Goal: Task Accomplishment & Management: Use online tool/utility

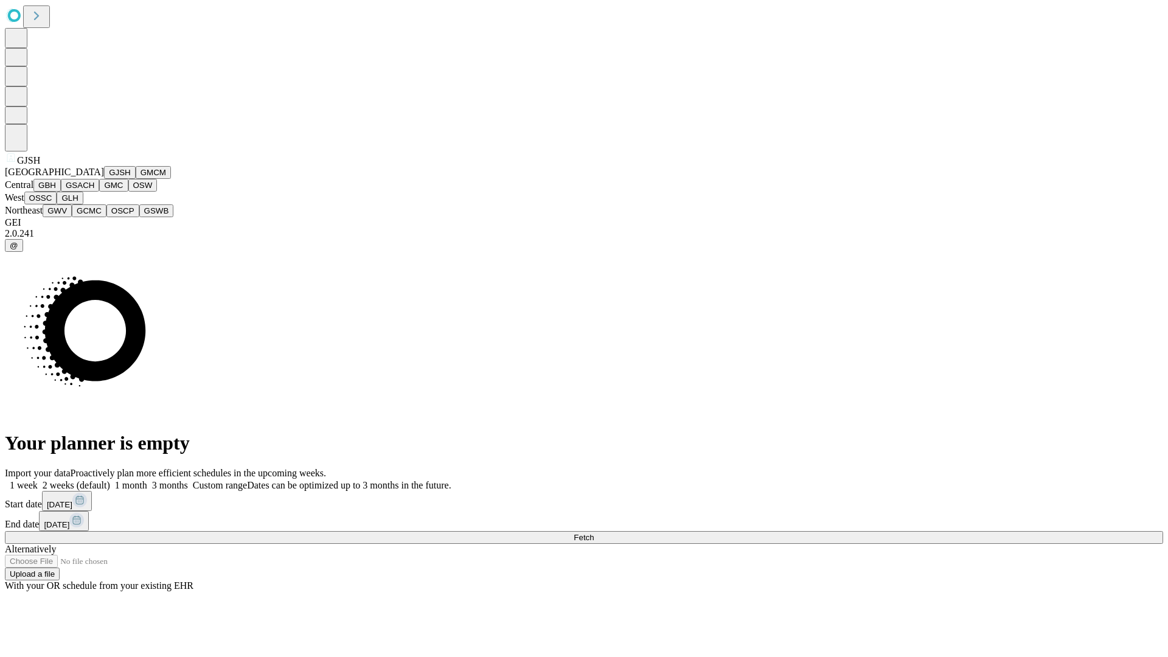
click at [104, 179] on button "GJSH" at bounding box center [120, 172] width 32 height 13
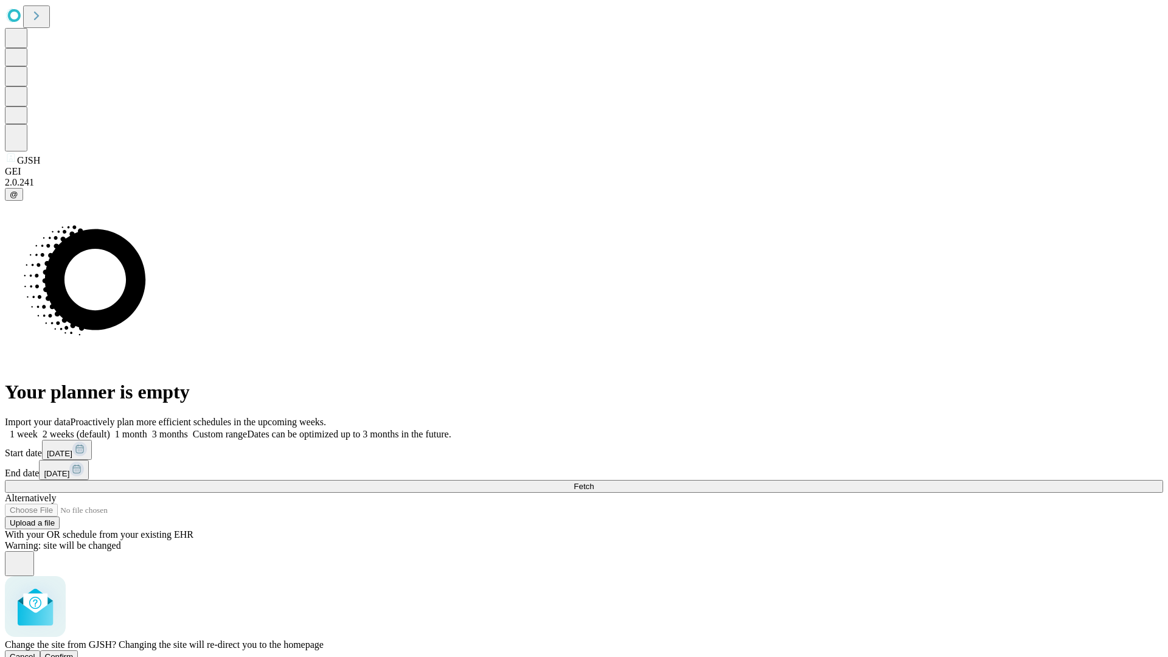
click at [74, 652] on span "Confirm" at bounding box center [59, 656] width 29 height 9
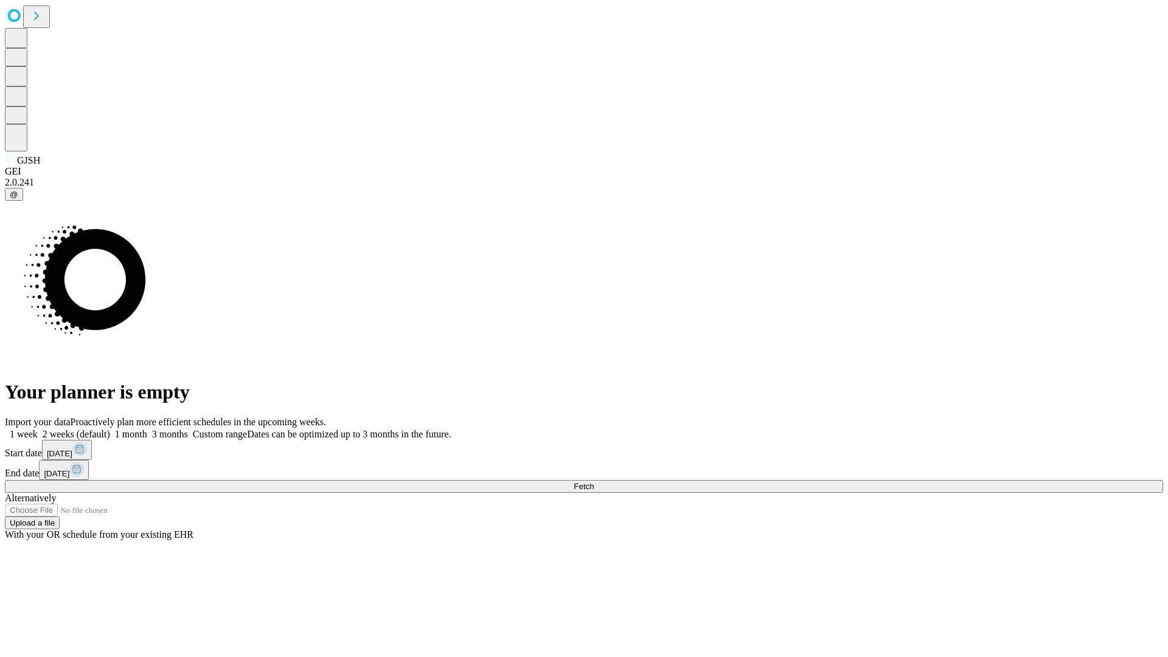
click at [110, 429] on label "2 weeks (default)" at bounding box center [74, 434] width 72 height 10
click at [594, 482] on span "Fetch" at bounding box center [584, 486] width 20 height 9
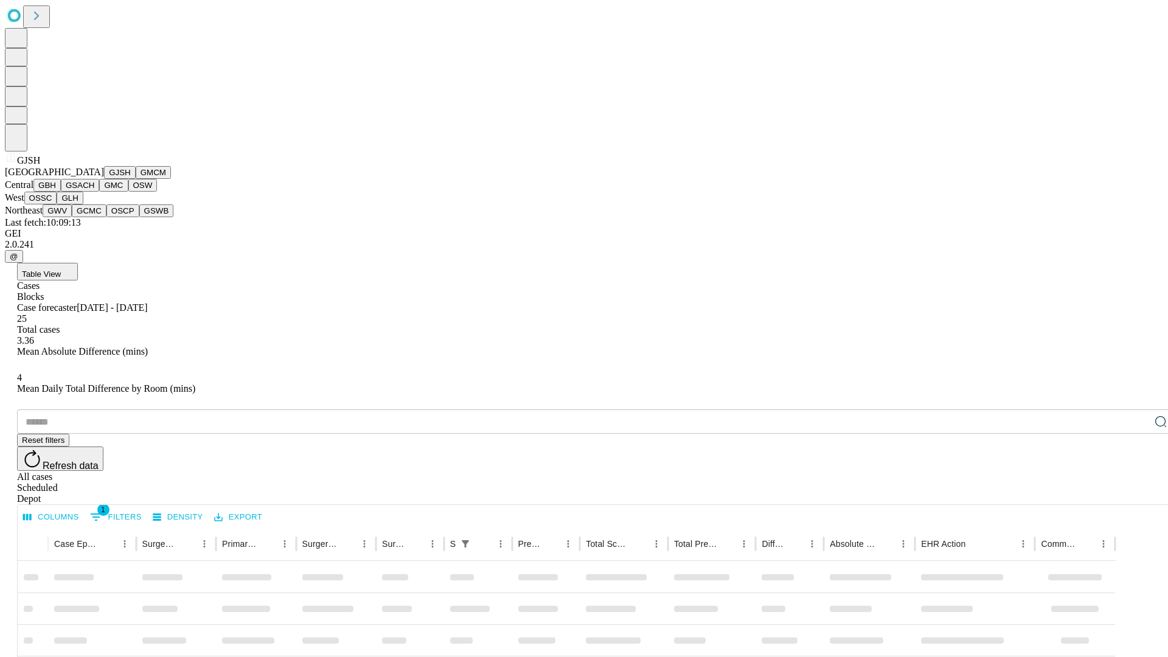
click at [136, 179] on button "GMCM" at bounding box center [153, 172] width 35 height 13
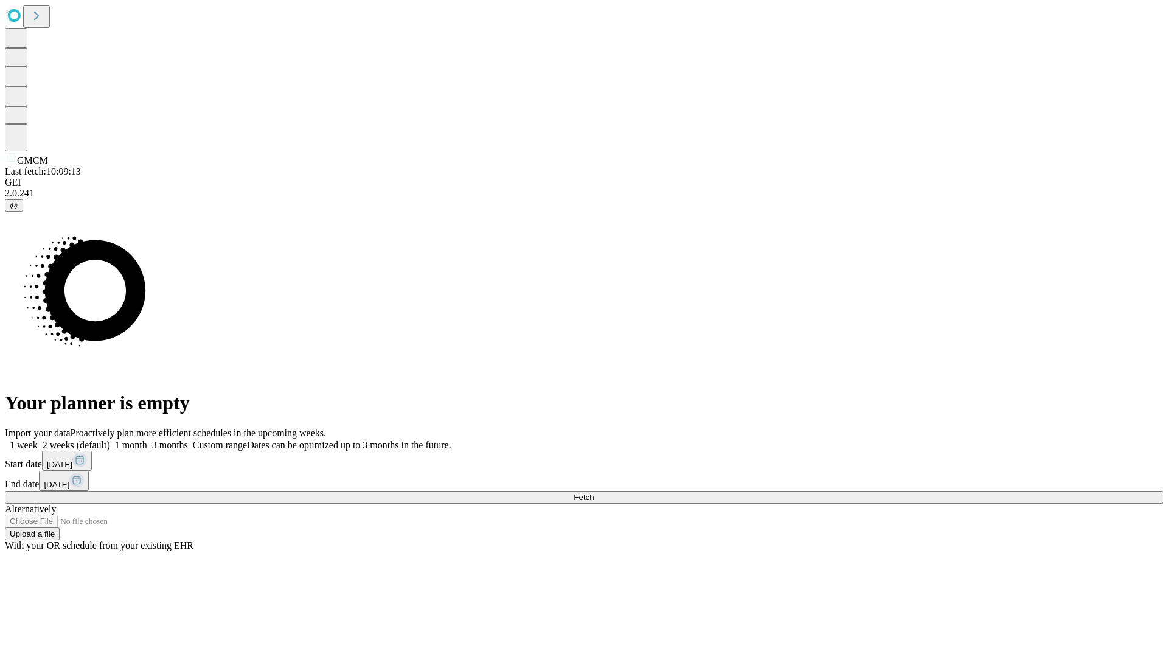
click at [110, 440] on label "2 weeks (default)" at bounding box center [74, 445] width 72 height 10
click at [594, 493] on span "Fetch" at bounding box center [584, 497] width 20 height 9
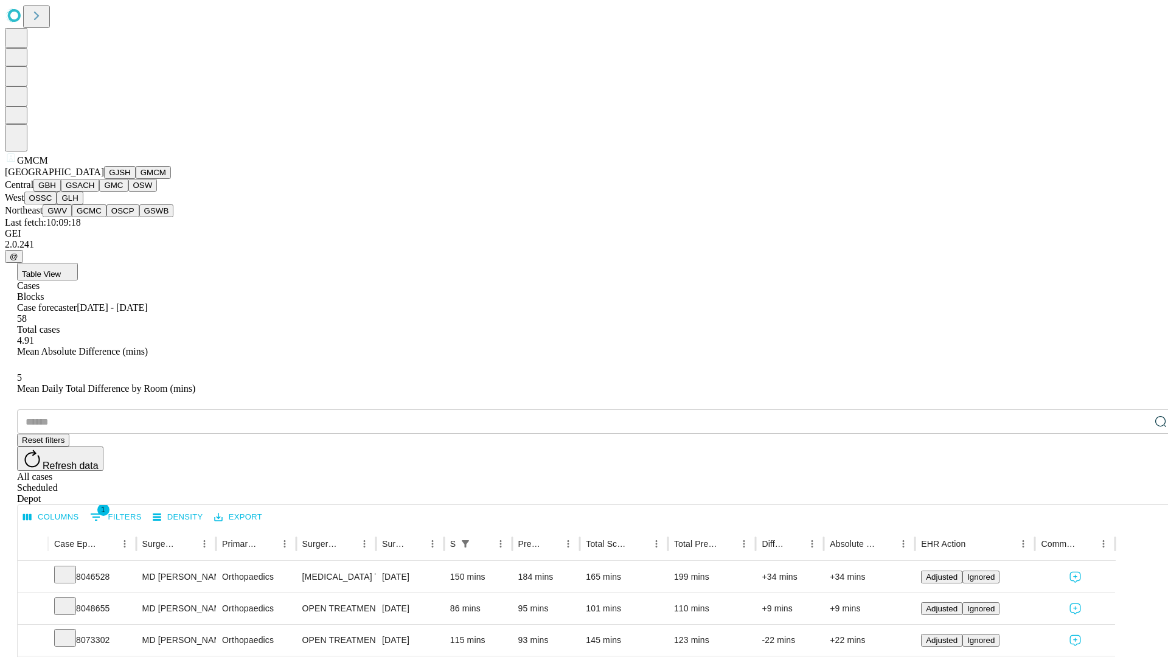
click at [61, 192] on button "GBH" at bounding box center [46, 185] width 27 height 13
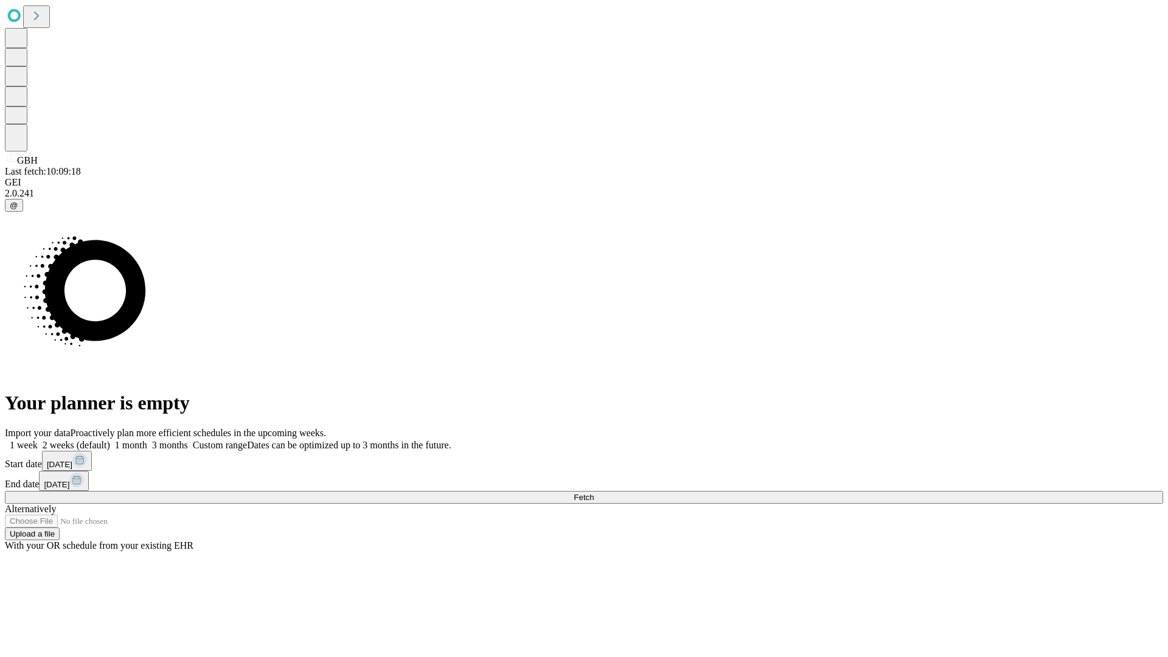
click at [594, 493] on span "Fetch" at bounding box center [584, 497] width 20 height 9
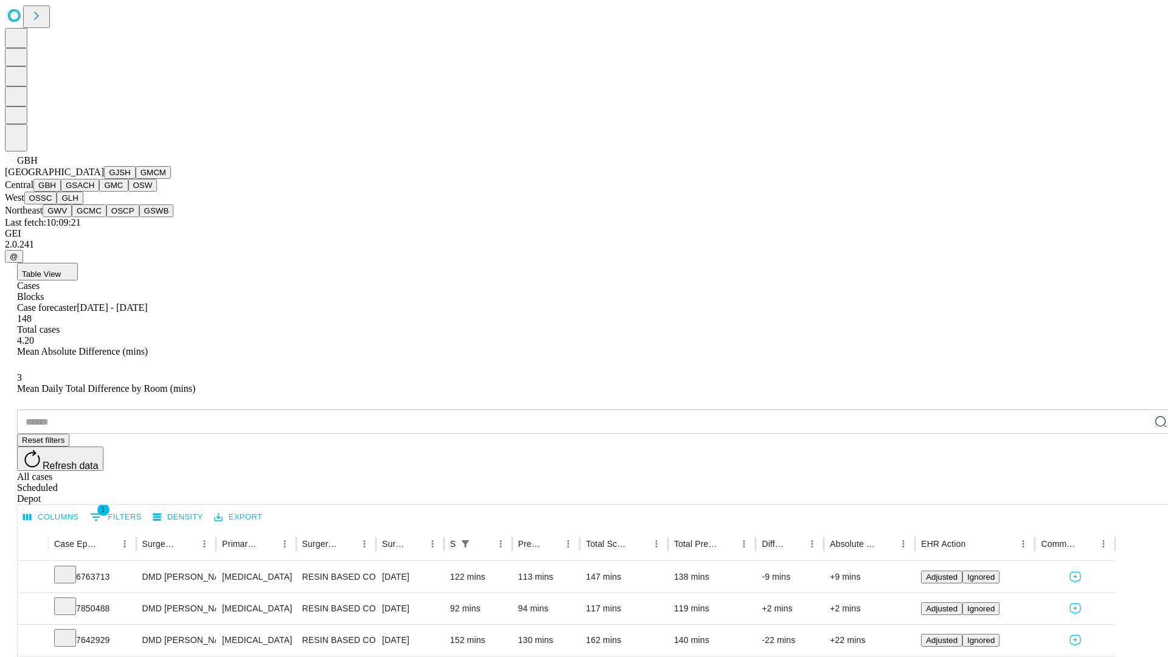
click at [94, 192] on button "GSACH" at bounding box center [80, 185] width 38 height 13
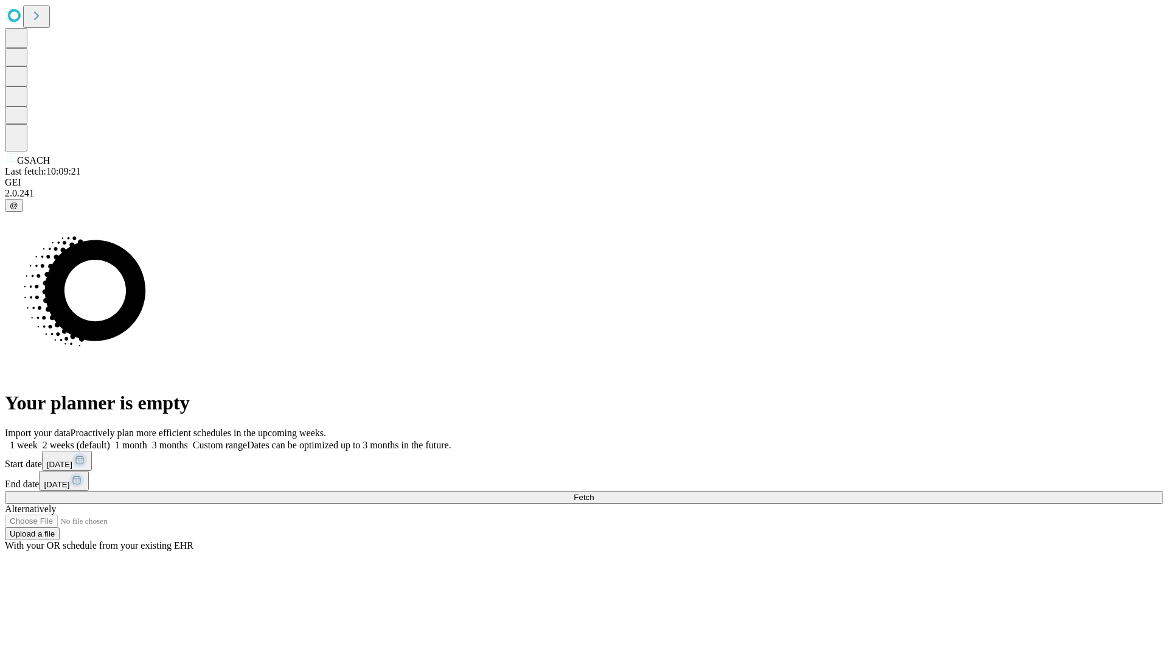
click at [110, 440] on label "2 weeks (default)" at bounding box center [74, 445] width 72 height 10
click at [594, 493] on span "Fetch" at bounding box center [584, 497] width 20 height 9
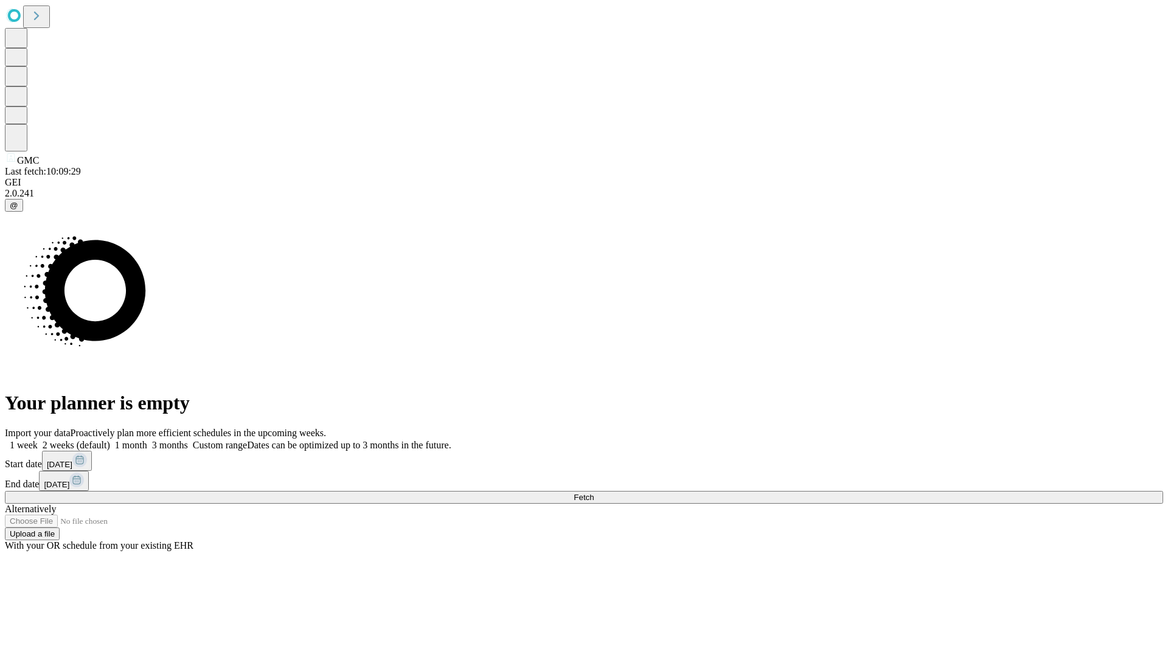
click at [594, 493] on span "Fetch" at bounding box center [584, 497] width 20 height 9
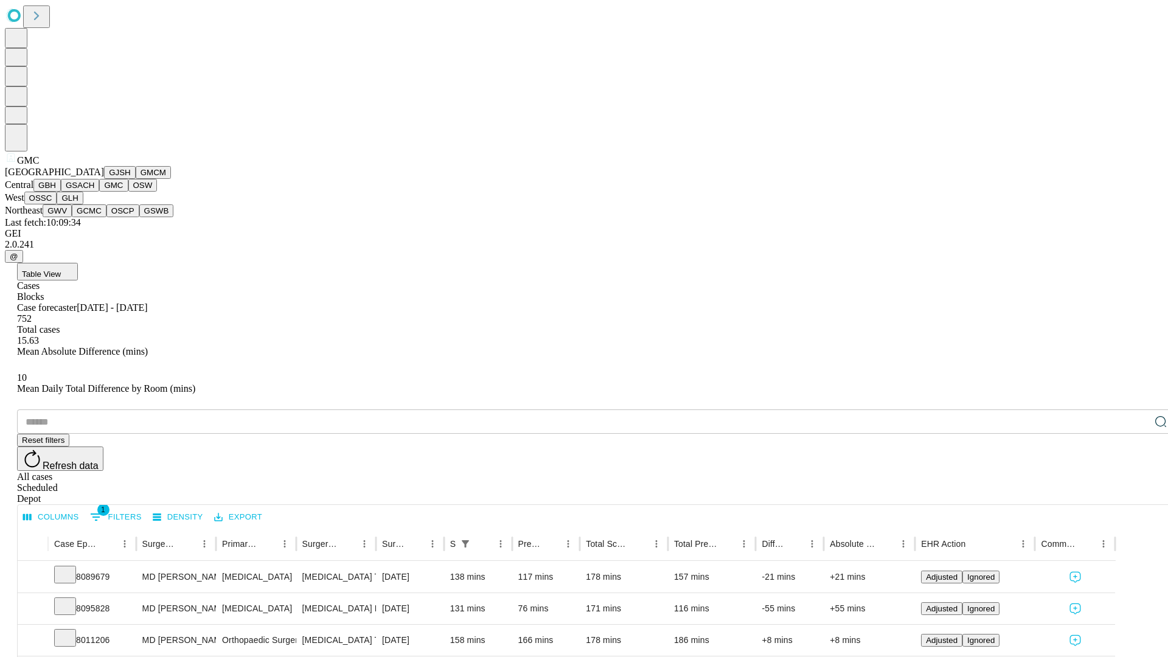
click at [128, 192] on button "OSW" at bounding box center [142, 185] width 29 height 13
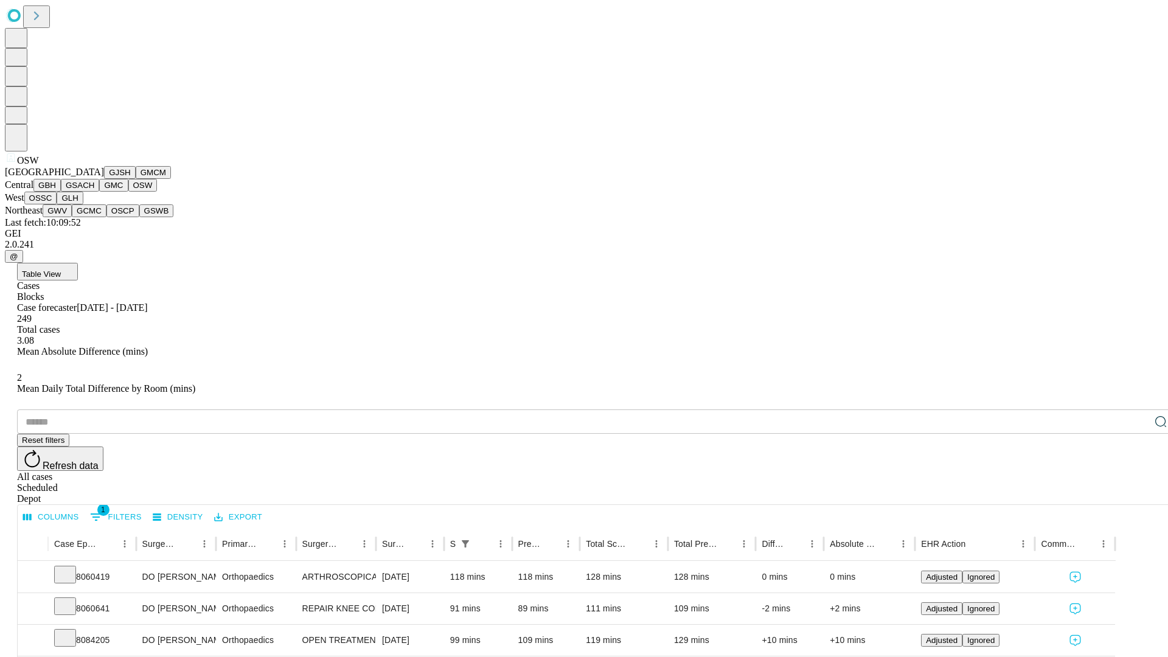
click at [57, 204] on button "OSSC" at bounding box center [40, 198] width 33 height 13
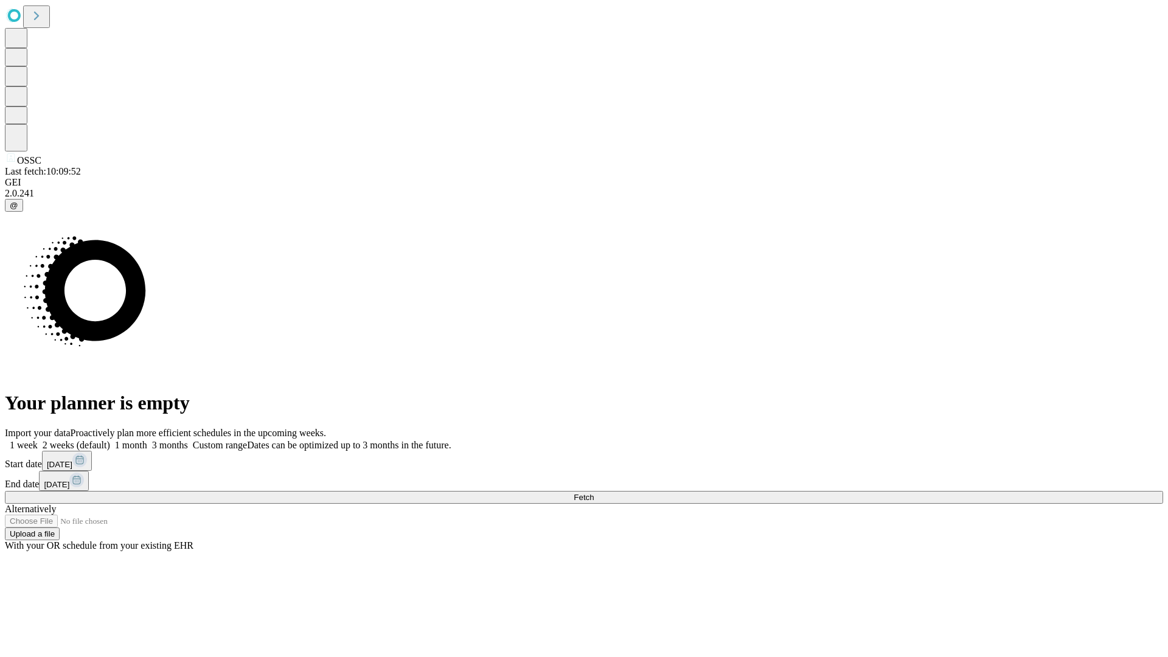
click at [110, 440] on label "2 weeks (default)" at bounding box center [74, 445] width 72 height 10
click at [594, 493] on span "Fetch" at bounding box center [584, 497] width 20 height 9
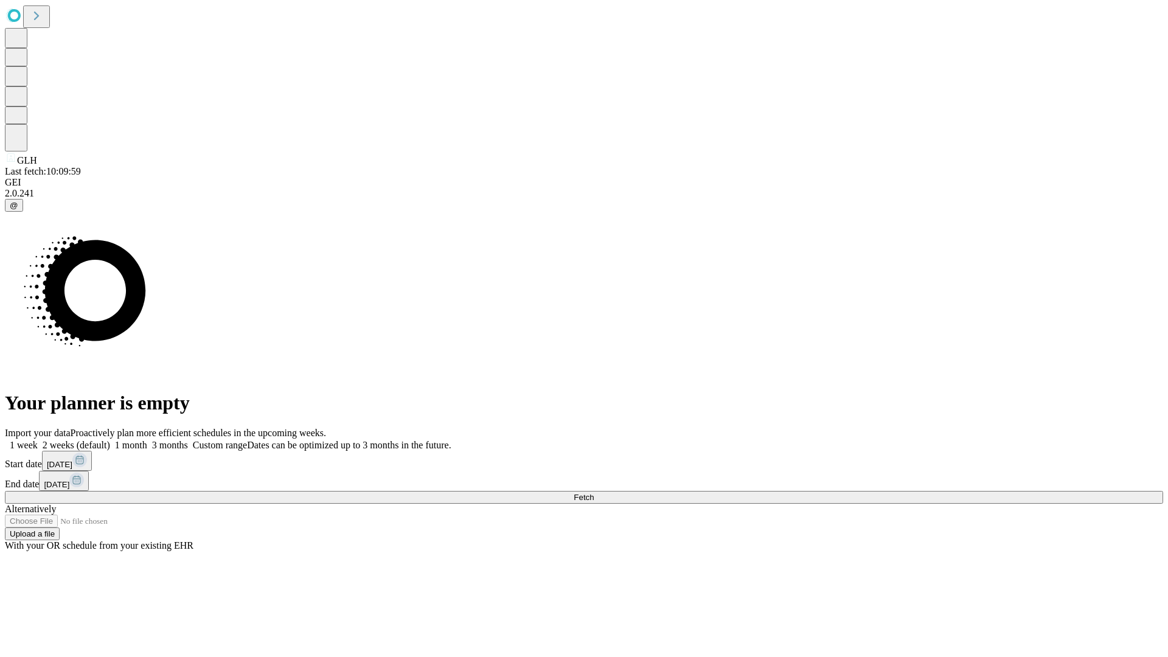
click at [110, 440] on label "2 weeks (default)" at bounding box center [74, 445] width 72 height 10
click at [594, 493] on span "Fetch" at bounding box center [584, 497] width 20 height 9
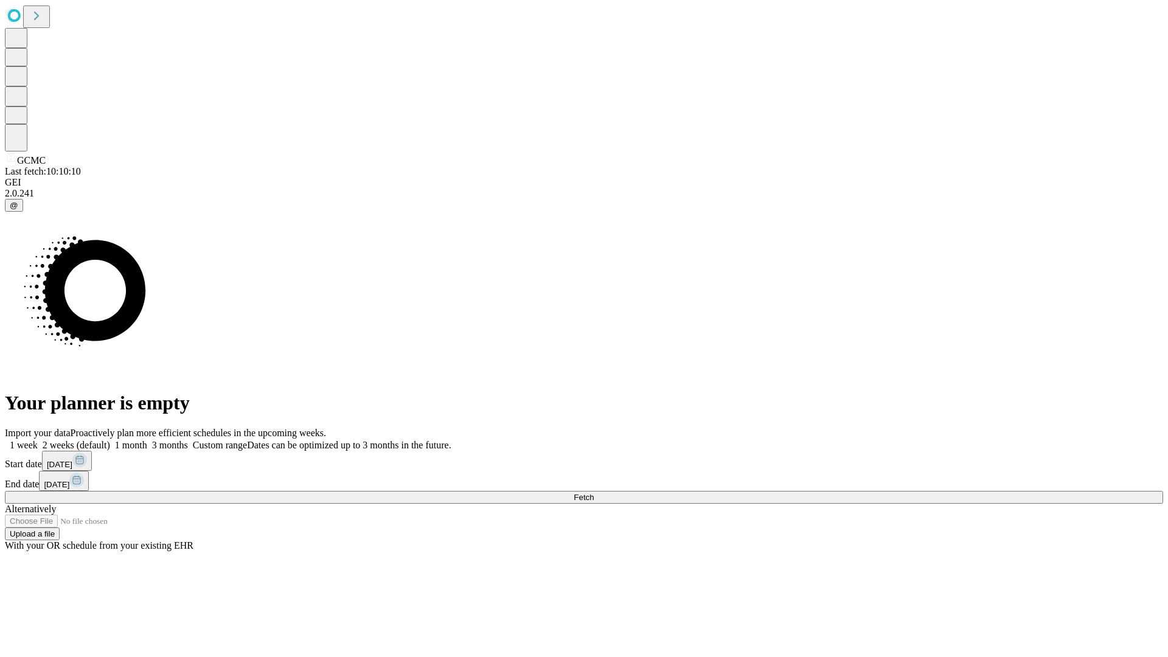
click at [110, 440] on label "2 weeks (default)" at bounding box center [74, 445] width 72 height 10
click at [594, 493] on span "Fetch" at bounding box center [584, 497] width 20 height 9
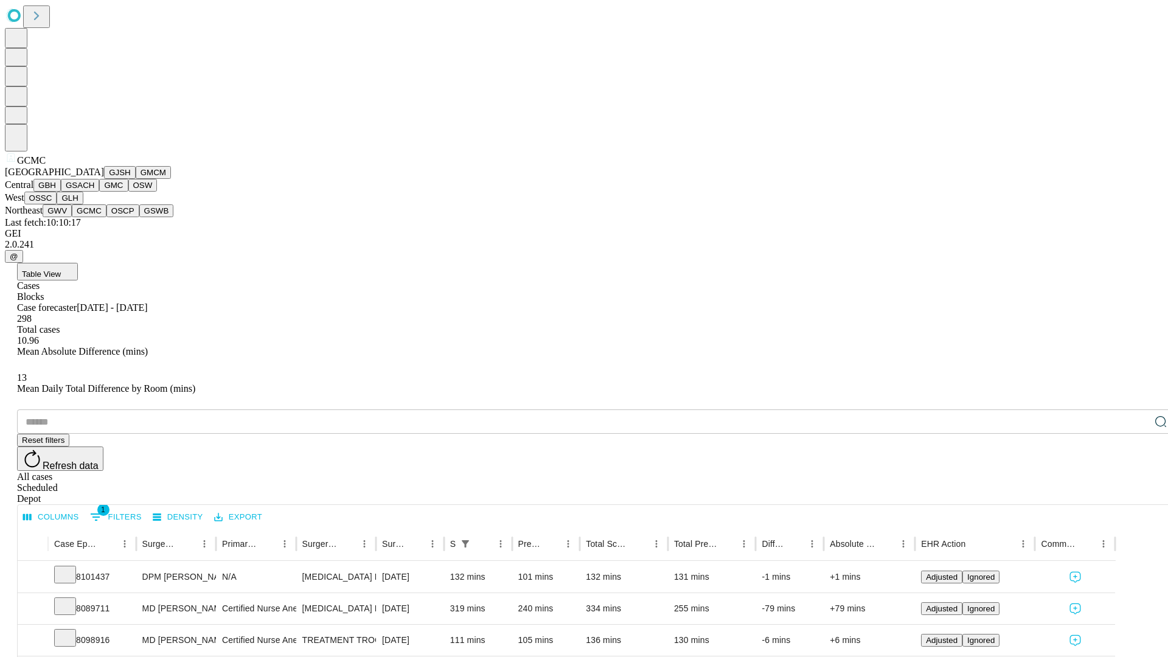
click at [106, 217] on button "OSCP" at bounding box center [122, 210] width 33 height 13
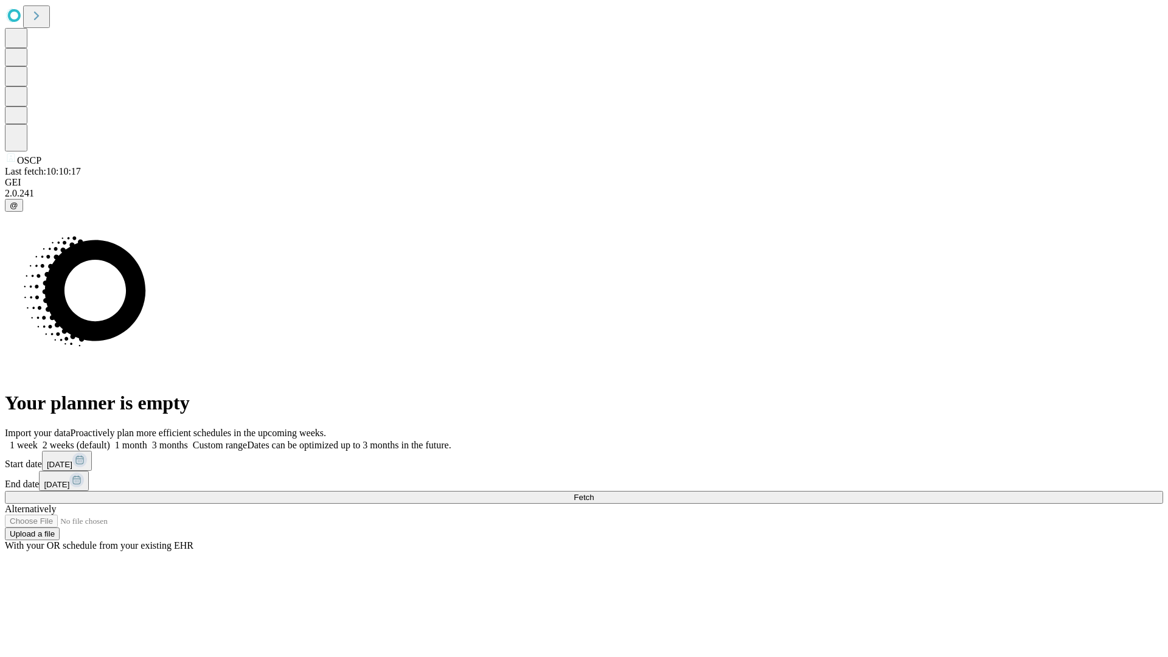
click at [110, 440] on label "2 weeks (default)" at bounding box center [74, 445] width 72 height 10
click at [594, 493] on span "Fetch" at bounding box center [584, 497] width 20 height 9
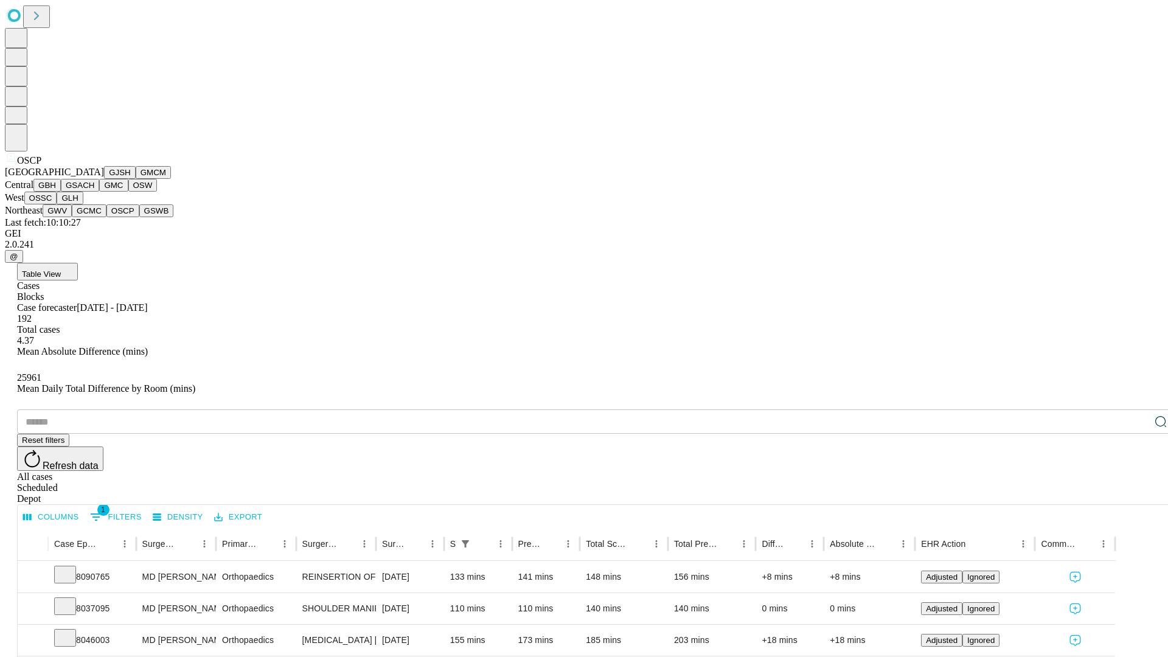
click at [139, 217] on button "GSWB" at bounding box center [156, 210] width 35 height 13
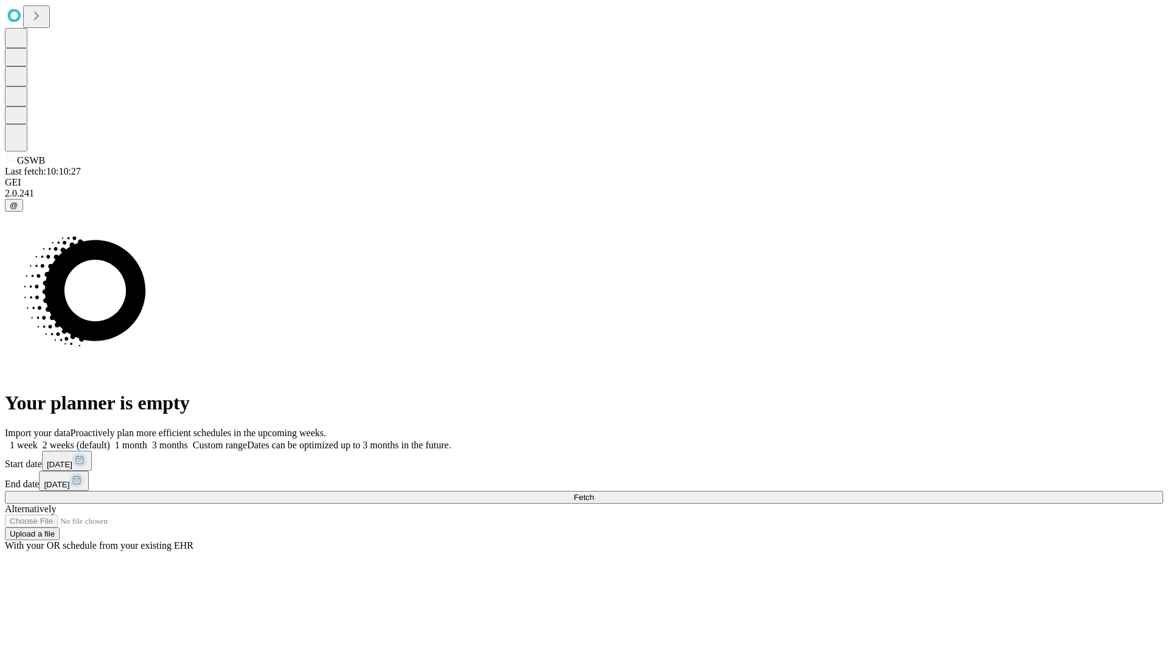
click at [110, 440] on label "2 weeks (default)" at bounding box center [74, 445] width 72 height 10
click at [594, 493] on span "Fetch" at bounding box center [584, 497] width 20 height 9
